Goal: Task Accomplishment & Management: Manage account settings

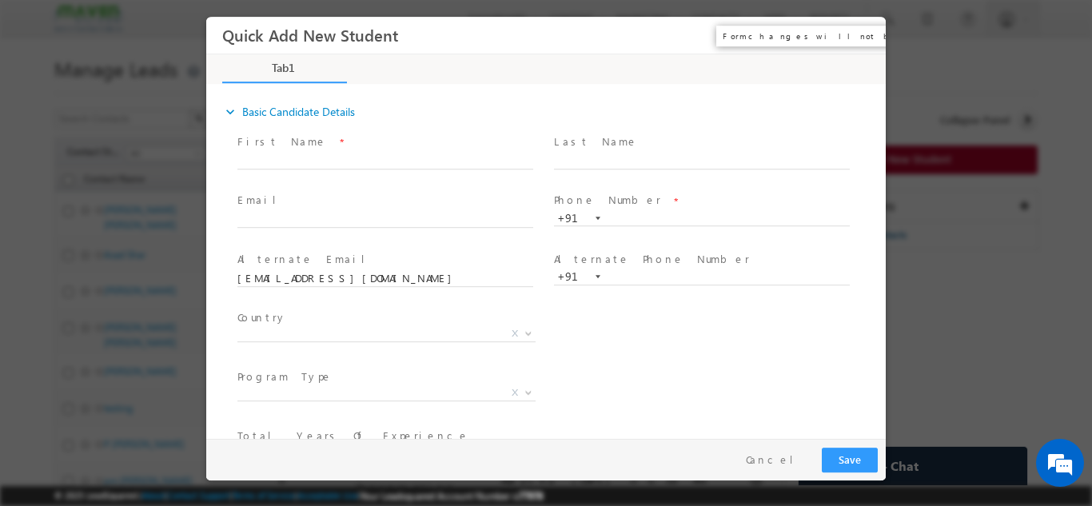
click at [860, 33] on button "×" at bounding box center [861, 35] width 27 height 30
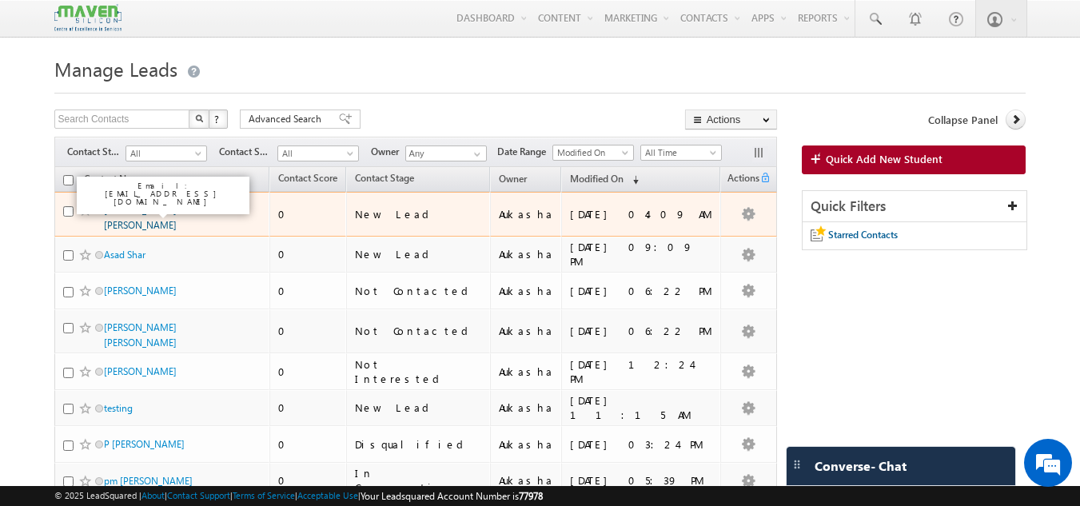
click at [138, 208] on link "[PERSON_NAME] [PERSON_NAME]" at bounding box center [140, 217] width 73 height 27
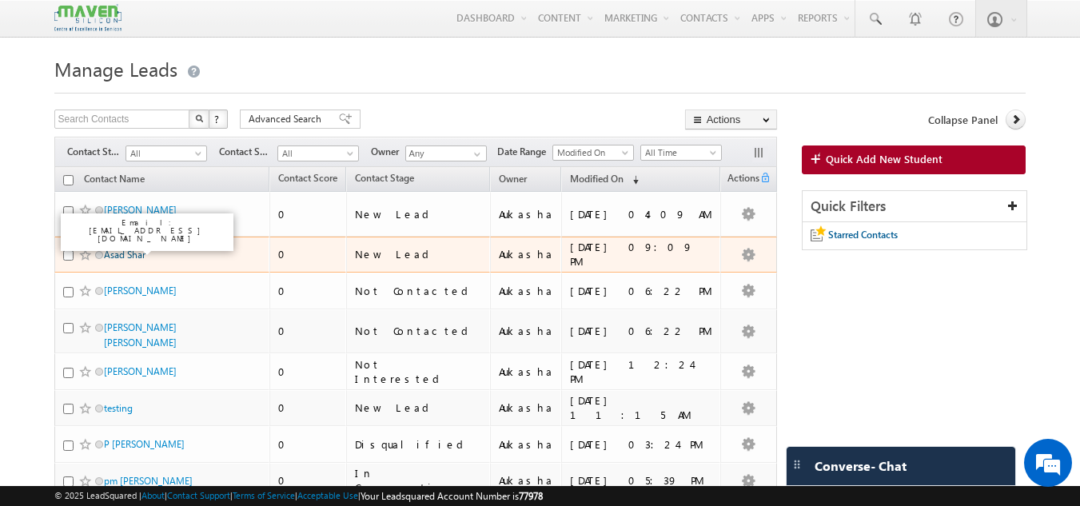
click at [134, 249] on link "Asad Shar" at bounding box center [125, 255] width 42 height 12
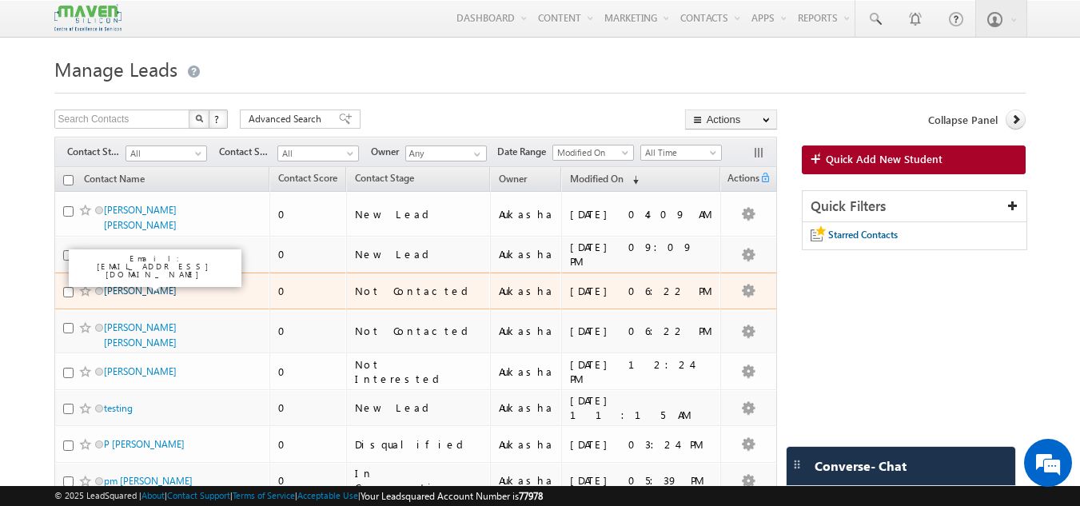
click at [157, 286] on link "Vasanthi M Raju" at bounding box center [140, 291] width 73 height 12
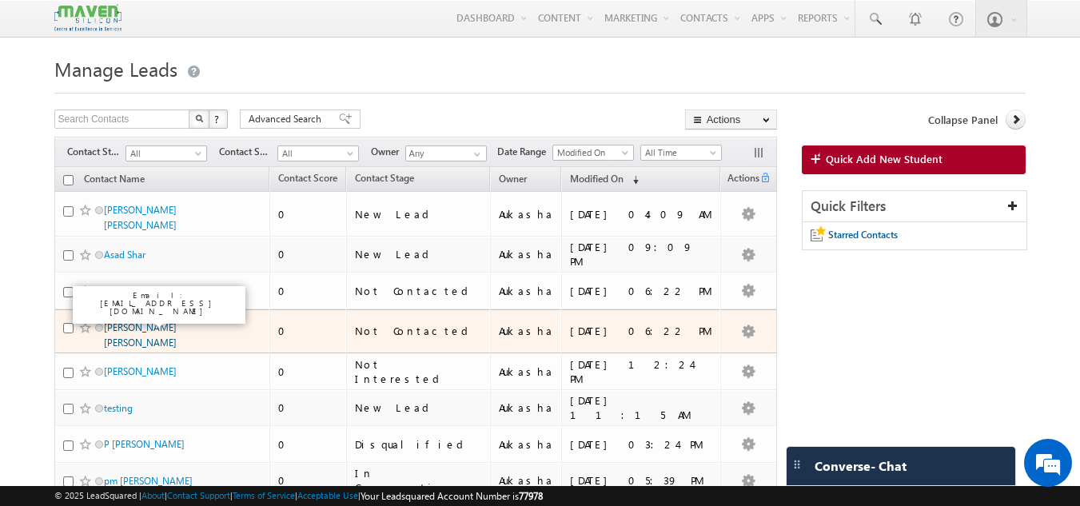
click at [176, 323] on link "Mounika Sai Satrasala" at bounding box center [140, 334] width 73 height 27
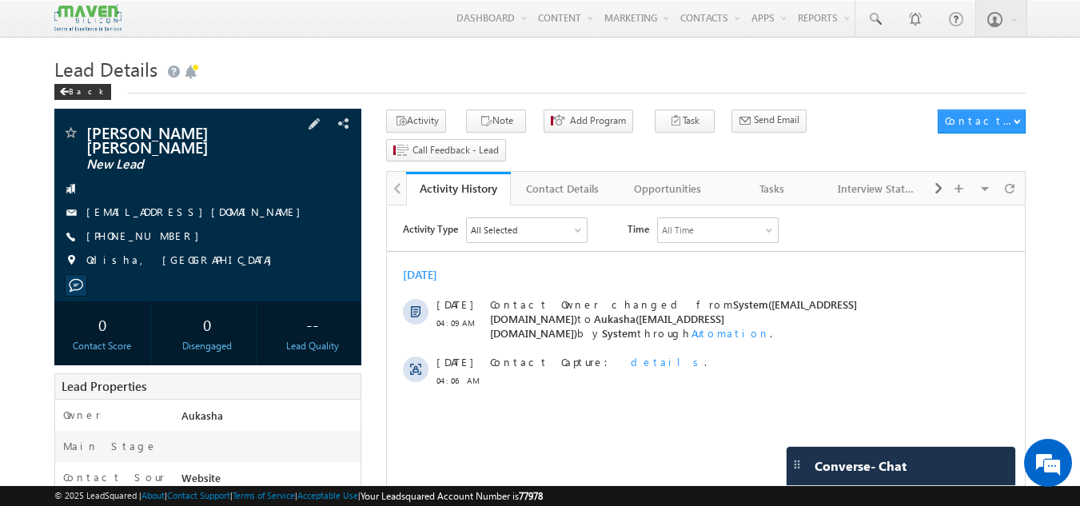
click at [152, 229] on span "[PHONE_NUMBER]" at bounding box center [146, 237] width 121 height 16
click at [158, 229] on span "[PHONE_NUMBER]" at bounding box center [146, 237] width 121 height 16
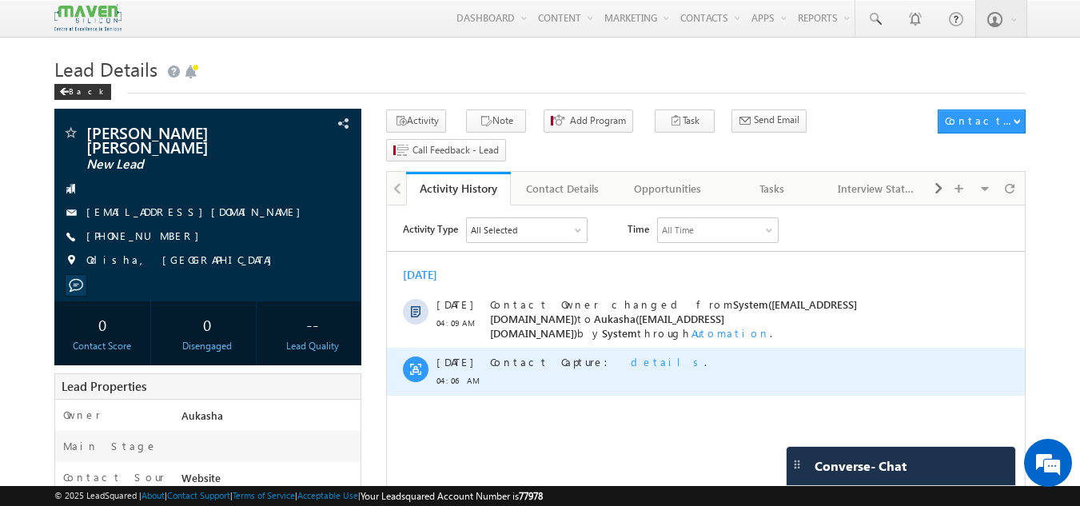
click at [631, 357] on span "details" at bounding box center [668, 362] width 74 height 14
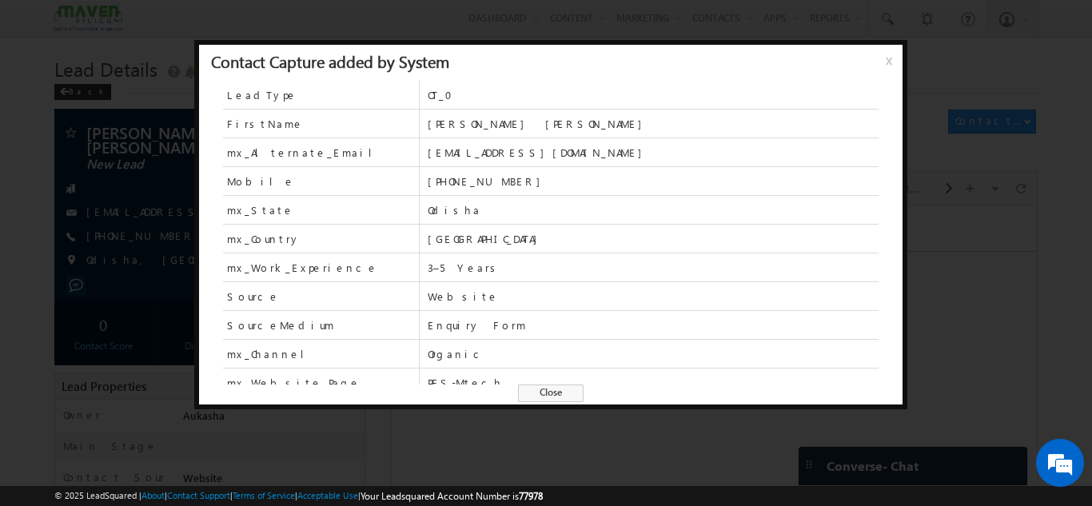
click at [534, 397] on span "Close" at bounding box center [551, 394] width 66 height 18
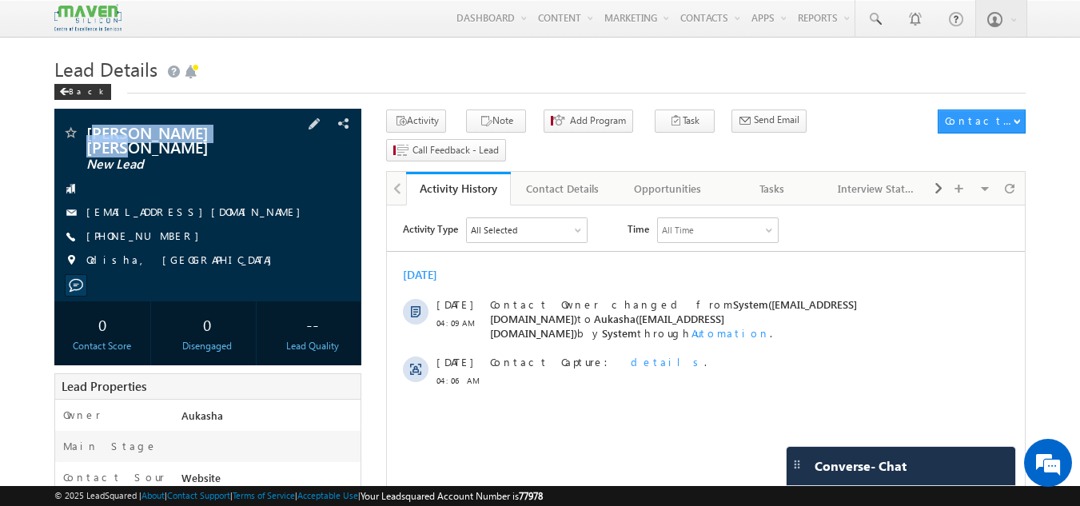
drag, startPoint x: 251, startPoint y: 134, endPoint x: 91, endPoint y: 138, distance: 160.0
click at [91, 138] on span "[PERSON_NAME] [PERSON_NAME]" at bounding box center [181, 139] width 190 height 29
click at [86, 136] on span "[PERSON_NAME] [PERSON_NAME]" at bounding box center [181, 139] width 190 height 29
copy span "[PERSON_NAME] [PERSON_NAME]"
drag, startPoint x: 182, startPoint y: 221, endPoint x: 162, endPoint y: 225, distance: 20.6
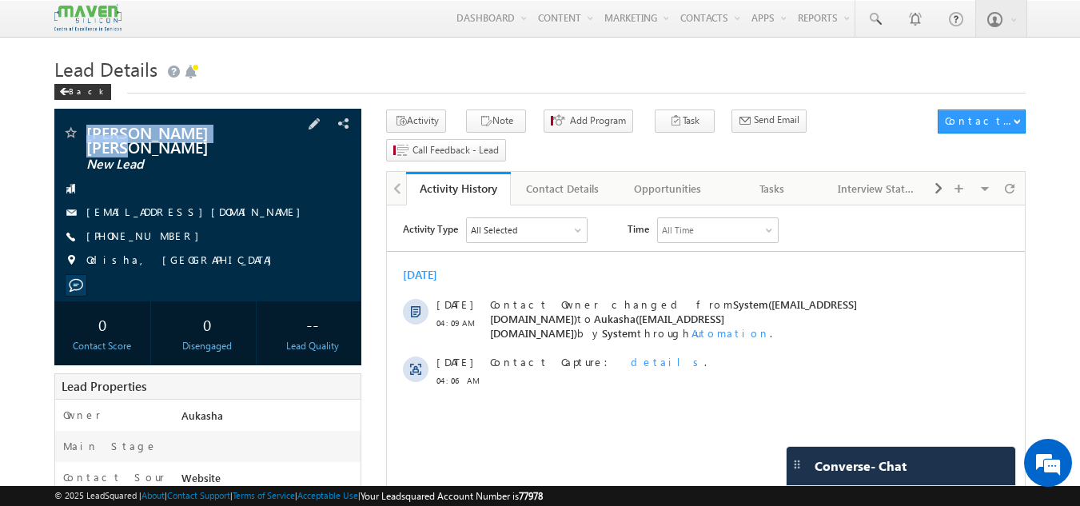
click at [162, 229] on div "[PHONE_NUMBER]" at bounding box center [208, 237] width 292 height 16
copy div "[PHONE_NUMBER]"
click at [474, 114] on button "Note" at bounding box center [496, 121] width 60 height 23
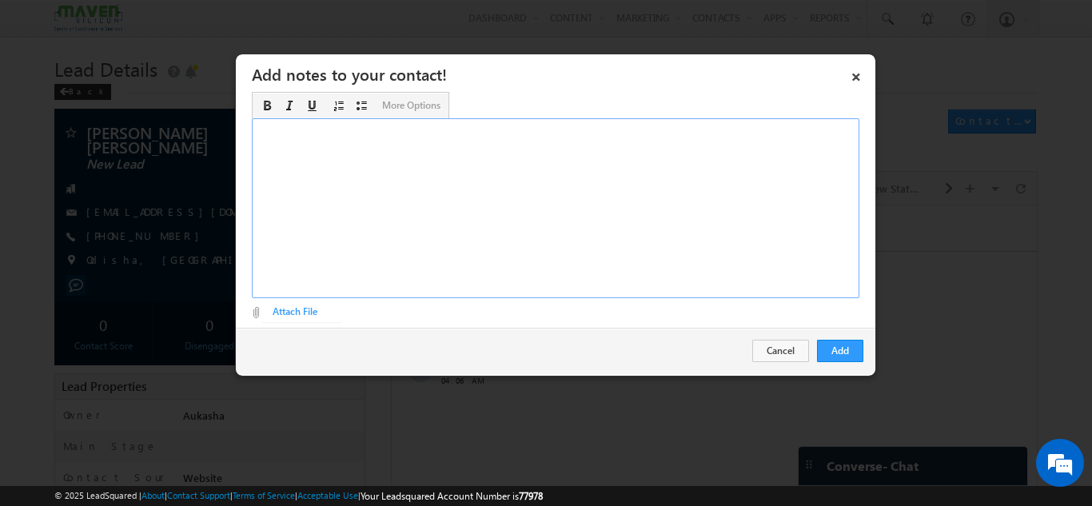
click at [389, 211] on div "Rich Text Editor, Description-inline-editor-div" at bounding box center [556, 208] width 608 height 180
paste div "Rich Text Editor, Description-inline-editor-div"
click at [462, 128] on span "b. tech ee/3 year ex./Not sure for M. tech/odisa" at bounding box center [367, 131] width 221 height 12
click at [836, 355] on button "Add" at bounding box center [840, 351] width 46 height 22
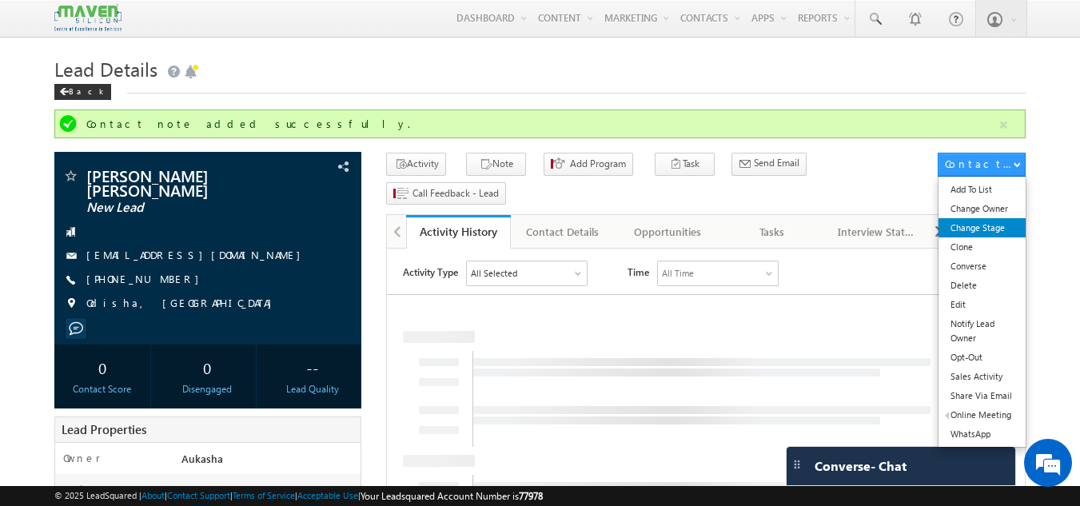
click at [988, 224] on link "Change Stage" at bounding box center [982, 227] width 87 height 19
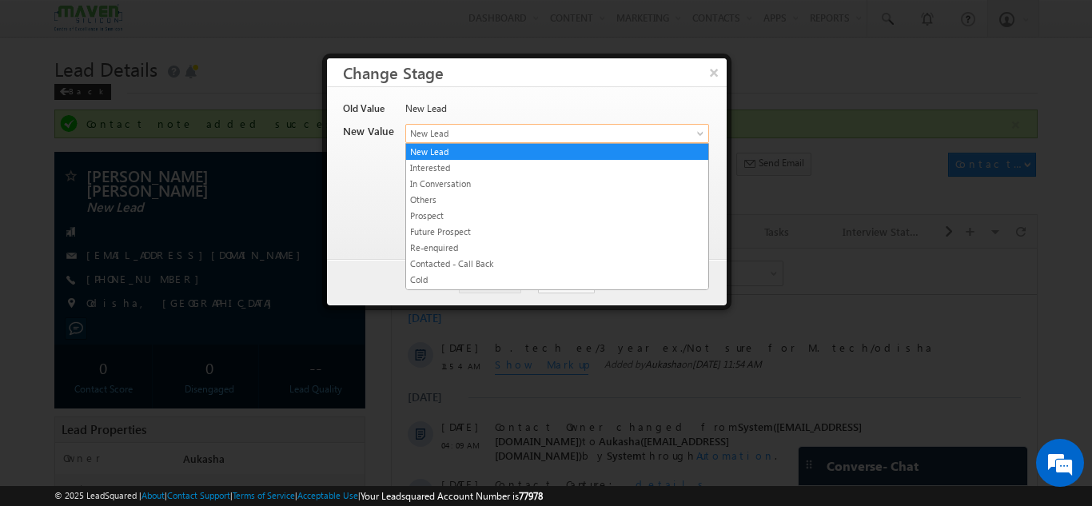
click at [491, 136] on span "New Lead" at bounding box center [530, 133] width 249 height 14
click at [473, 178] on link "In Conversation" at bounding box center [557, 184] width 302 height 14
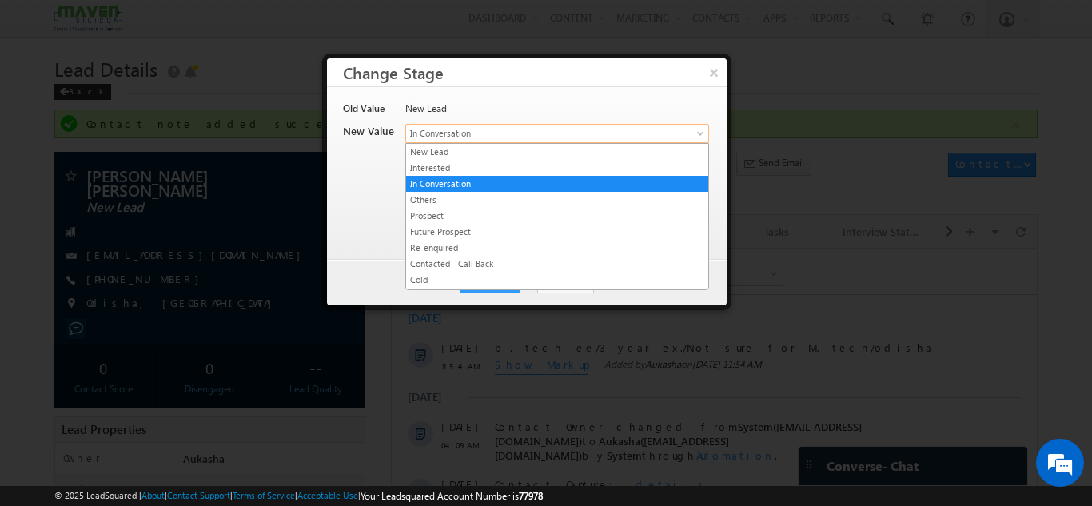
click at [539, 134] on span "In Conversation" at bounding box center [530, 133] width 249 height 14
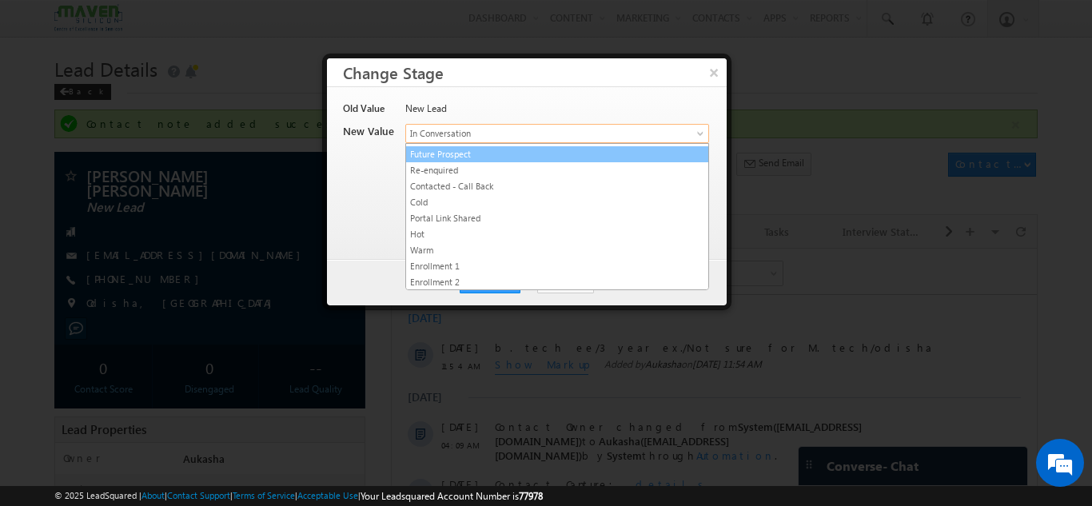
scroll to position [78, 0]
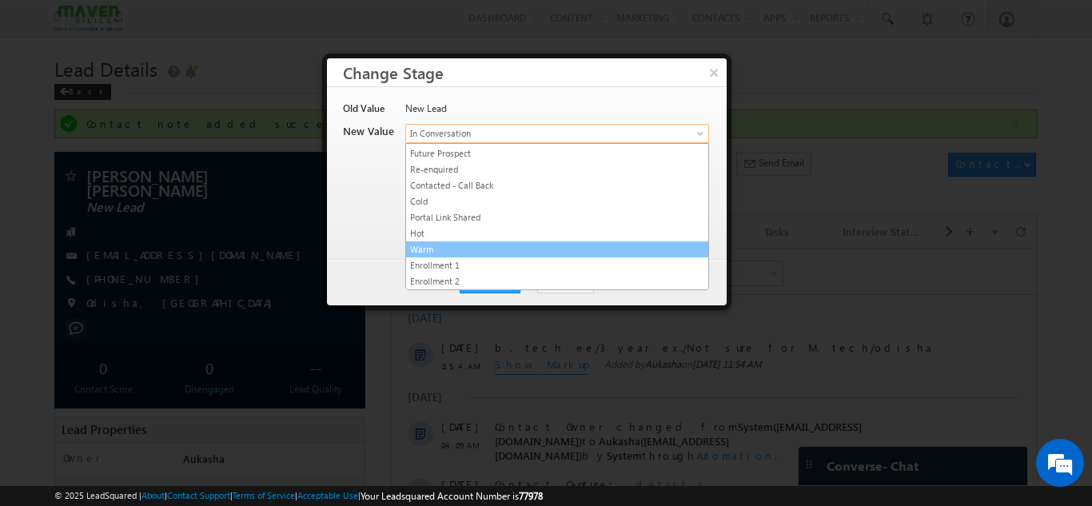
click at [463, 244] on link "Warm" at bounding box center [557, 249] width 302 height 14
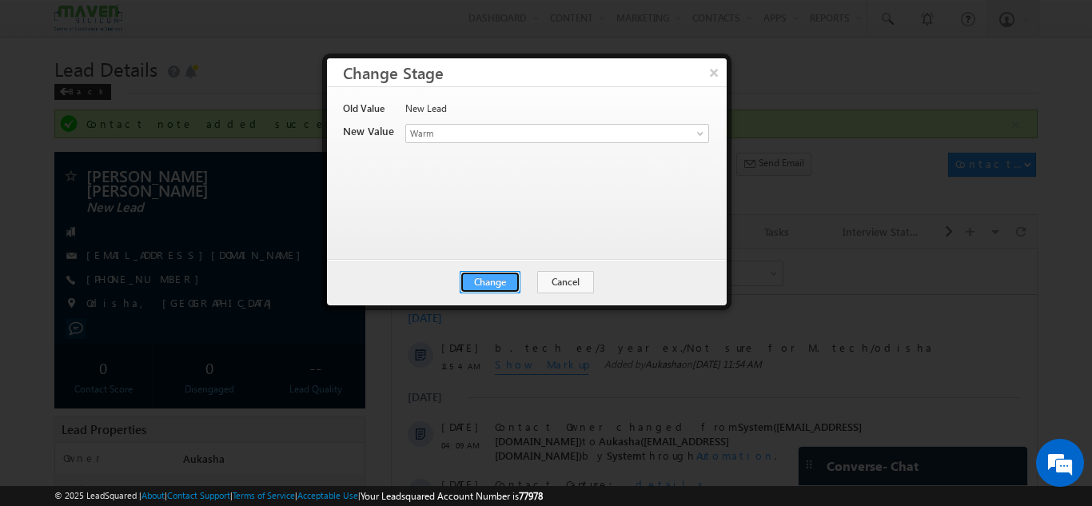
click at [484, 286] on button "Change" at bounding box center [490, 282] width 61 height 22
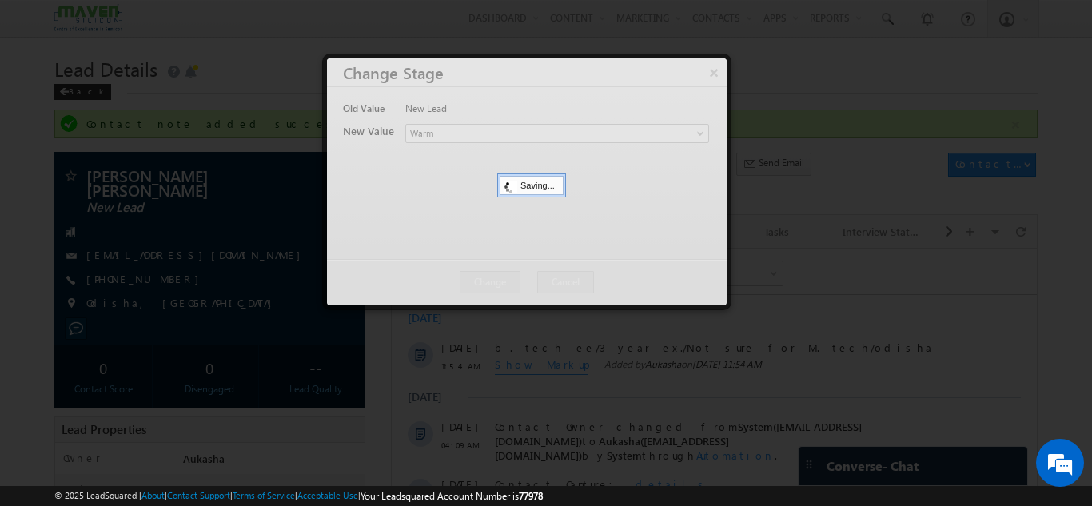
click at [0, 2] on div at bounding box center [546, 253] width 1092 height 506
